Goal: Register for event/course

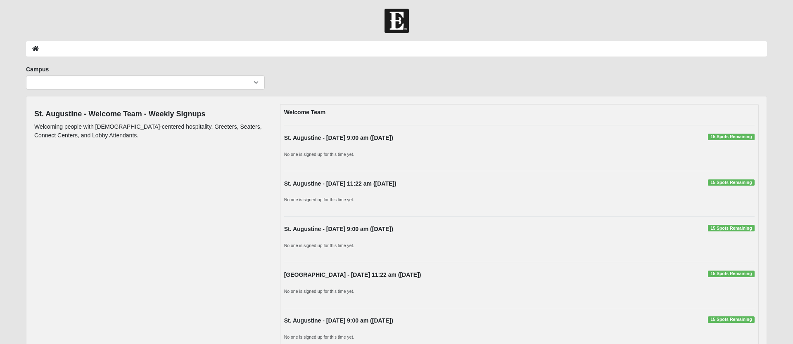
scroll to position [1, 0]
click at [155, 129] on p "Welcoming people with [DEMOGRAPHIC_DATA]-centered hospitality. Greeters, Seater…" at bounding box center [150, 131] width 233 height 17
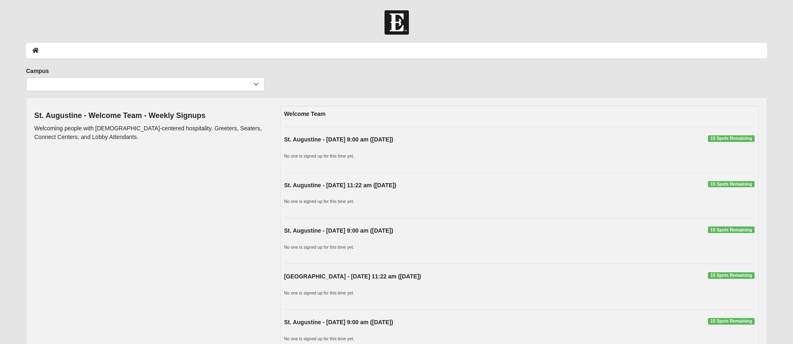
scroll to position [0, 0]
